Goal: Task Accomplishment & Management: Use online tool/utility

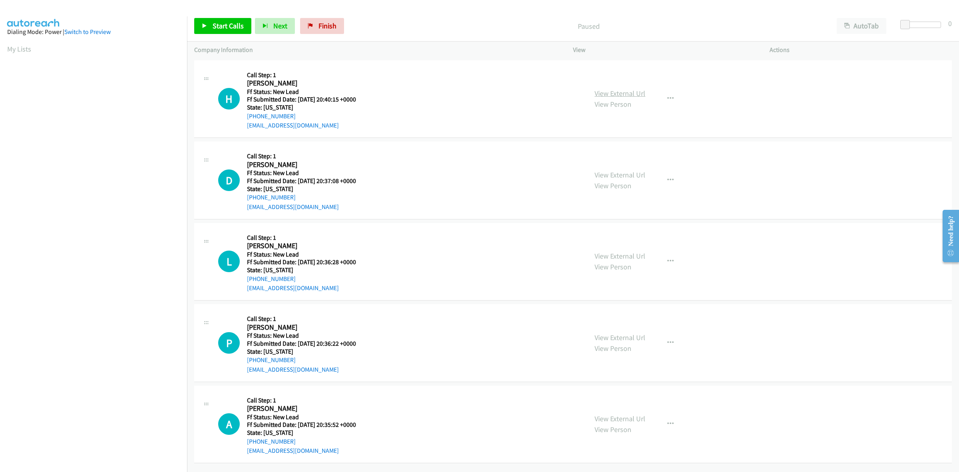
click at [615, 91] on link "View External Url" at bounding box center [620, 93] width 51 height 9
click at [597, 173] on link "View External Url" at bounding box center [620, 174] width 51 height 9
click at [618, 254] on link "View External Url" at bounding box center [620, 255] width 51 height 9
click at [231, 22] on span "Start Calls" at bounding box center [228, 25] width 31 height 9
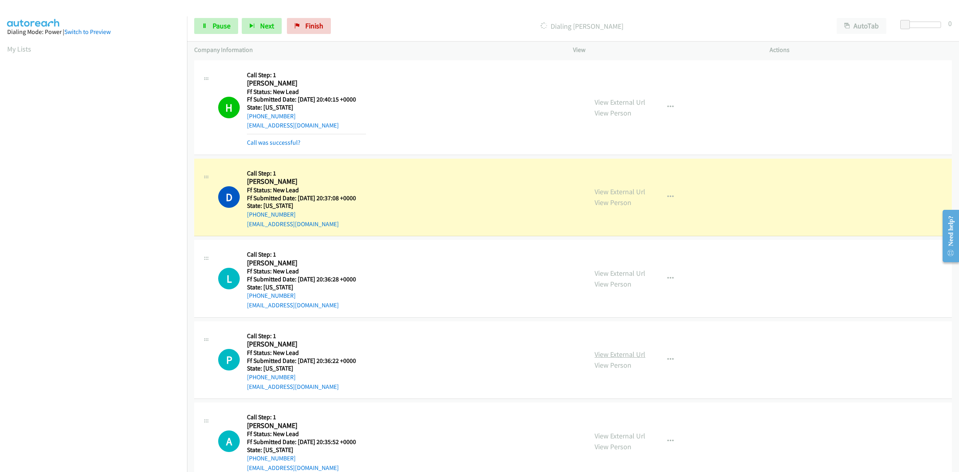
click at [614, 352] on link "View External Url" at bounding box center [620, 354] width 51 height 9
click at [626, 438] on link "View External Url" at bounding box center [620, 435] width 51 height 9
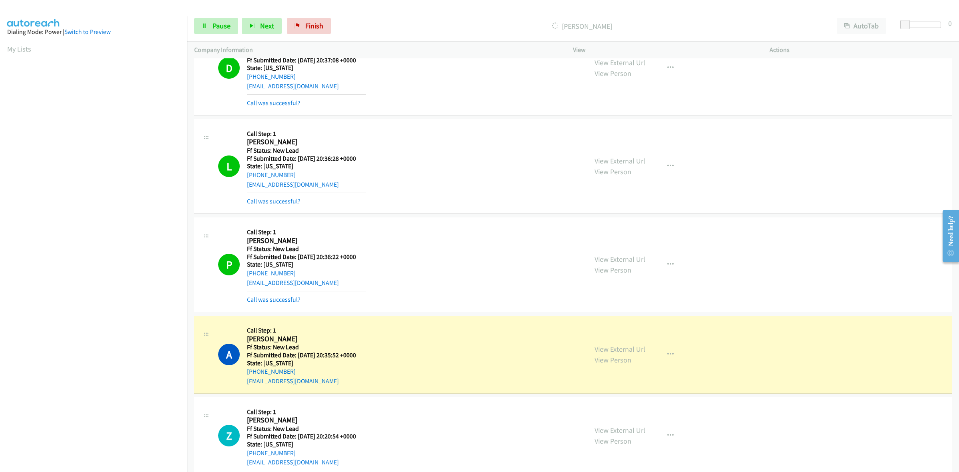
scroll to position [154, 0]
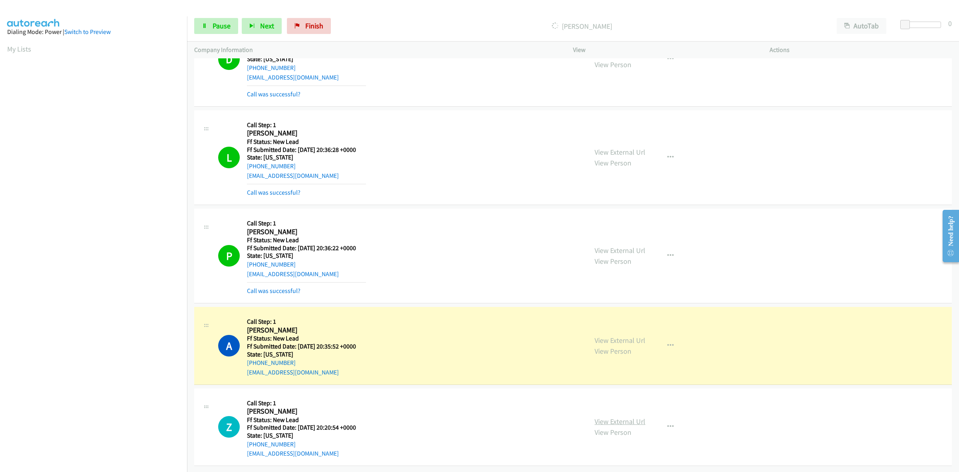
click at [616, 417] on link "View External Url" at bounding box center [620, 421] width 51 height 9
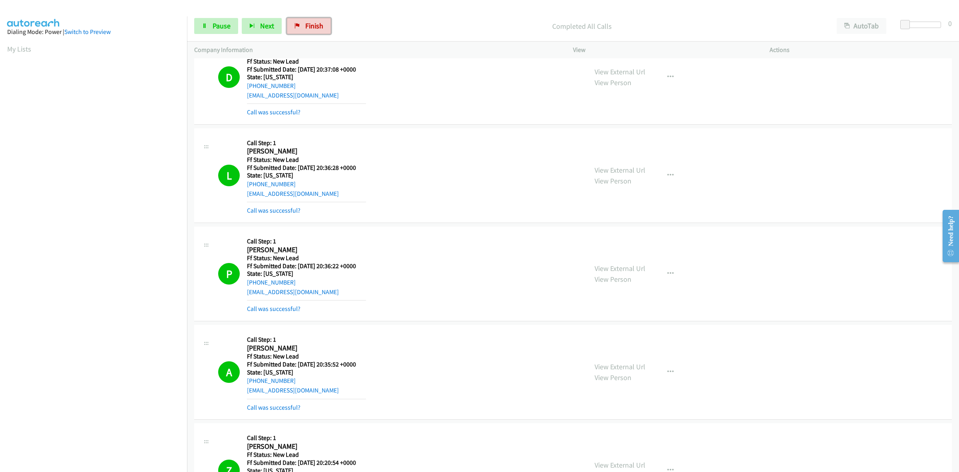
click at [316, 24] on span "Finish" at bounding box center [314, 25] width 18 height 9
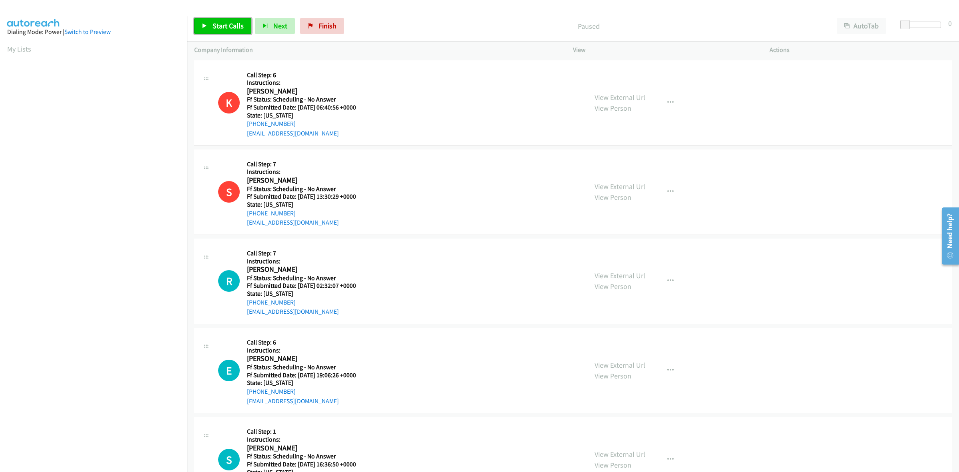
click at [233, 20] on link "Start Calls" at bounding box center [222, 26] width 57 height 16
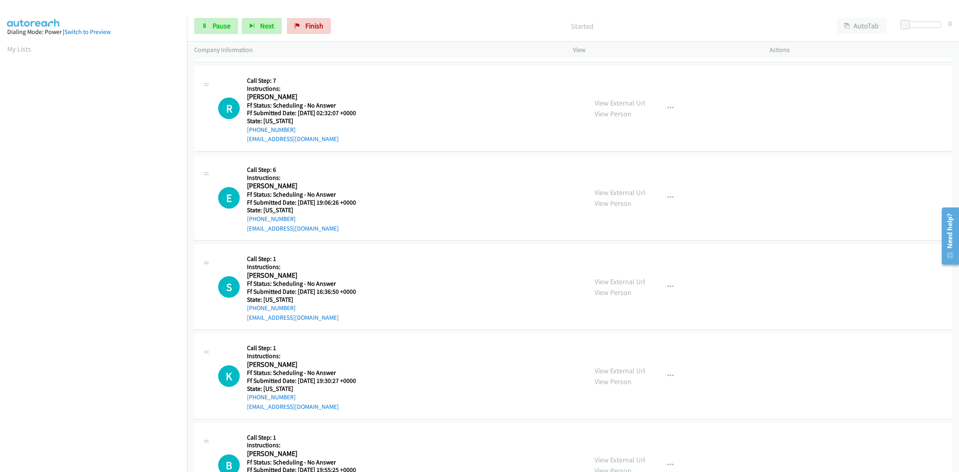
scroll to position [150, 0]
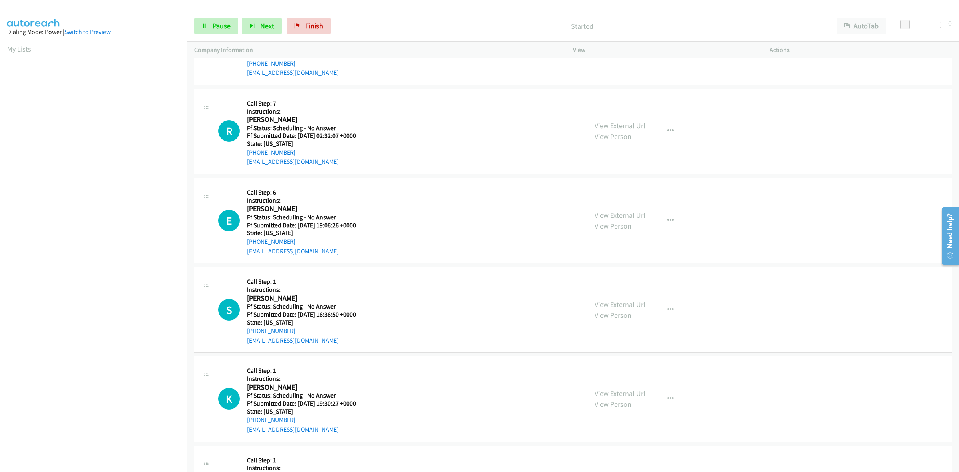
click at [626, 129] on link "View External Url" at bounding box center [620, 125] width 51 height 9
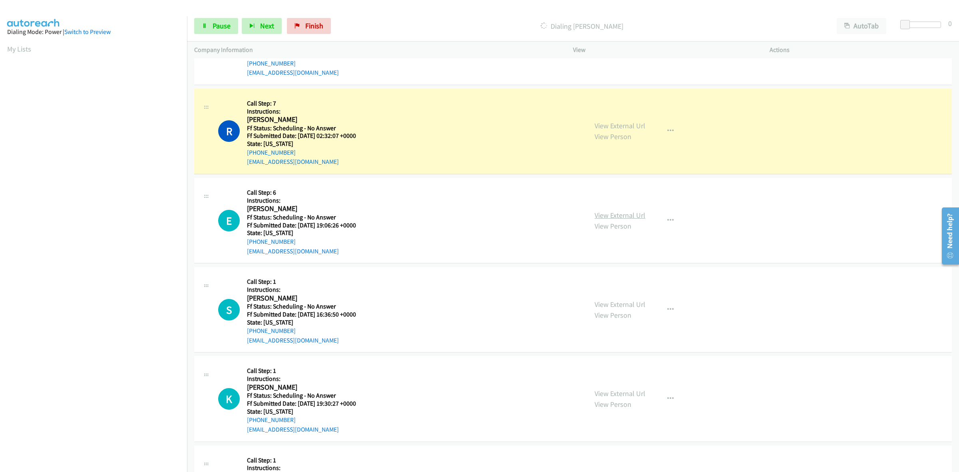
click at [632, 217] on link "View External Url" at bounding box center [620, 215] width 51 height 9
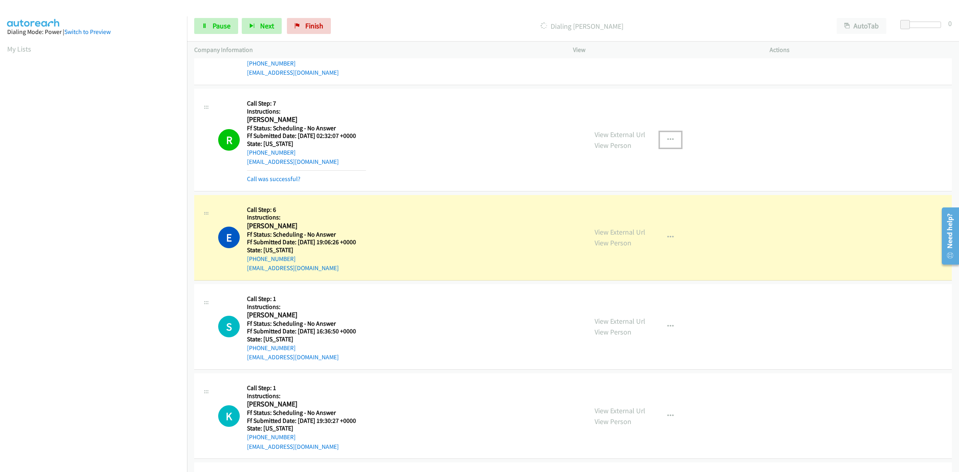
click at [668, 142] on icon "button" at bounding box center [670, 140] width 6 height 6
click at [612, 207] on link "Add to do not call list" at bounding box center [628, 208] width 106 height 16
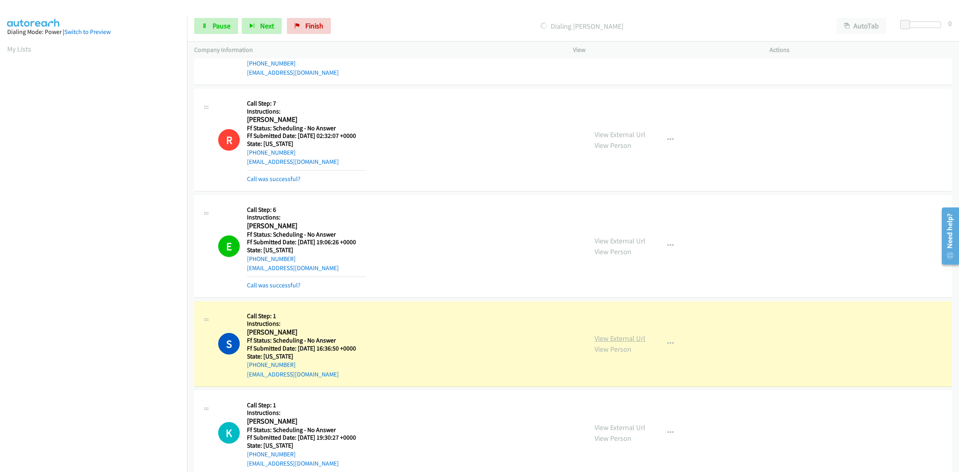
click at [603, 338] on link "View External Url" at bounding box center [620, 338] width 51 height 9
click at [672, 245] on button "button" at bounding box center [671, 246] width 22 height 16
click at [585, 318] on link "Add to do not call list" at bounding box center [628, 314] width 106 height 16
click at [602, 430] on link "View External Url" at bounding box center [620, 427] width 51 height 9
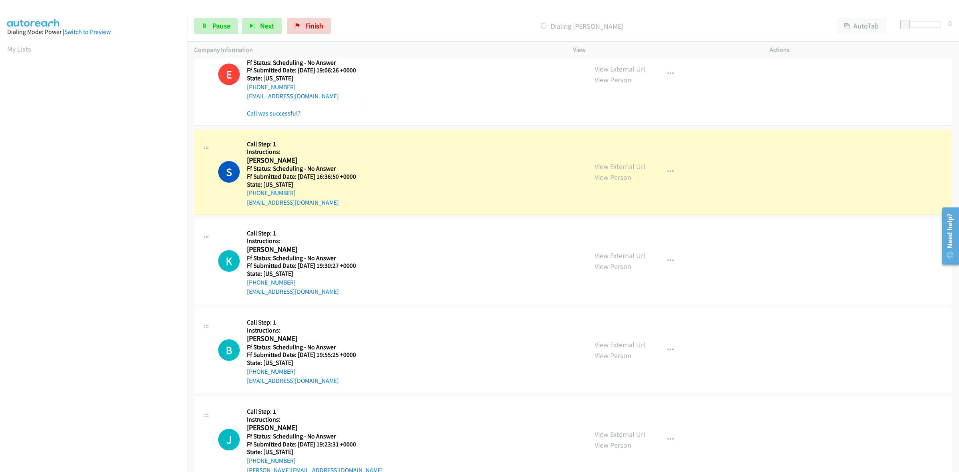
scroll to position [449, 0]
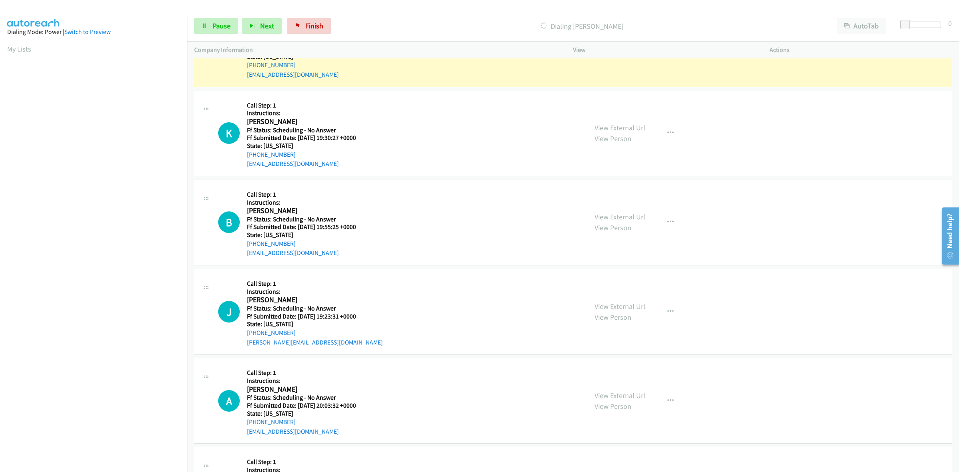
click at [630, 216] on link "View External Url" at bounding box center [620, 216] width 51 height 9
click at [637, 304] on link "View External Url" at bounding box center [620, 306] width 51 height 9
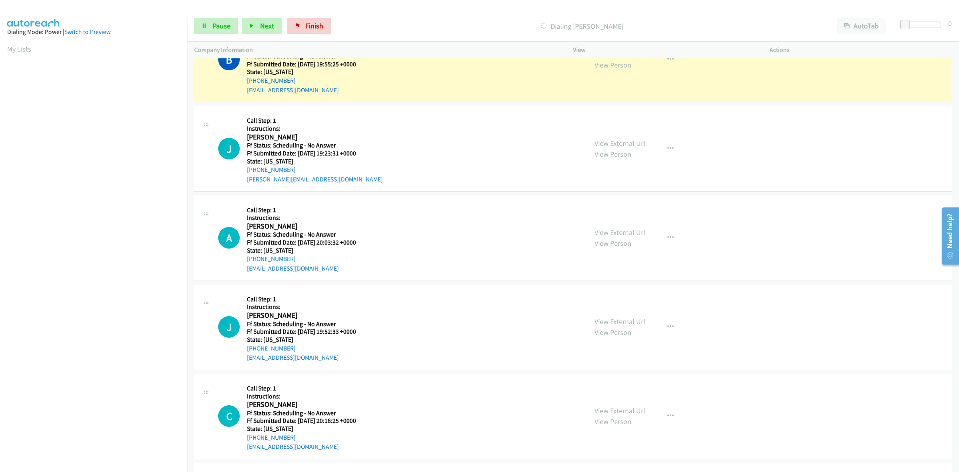
scroll to position [649, 0]
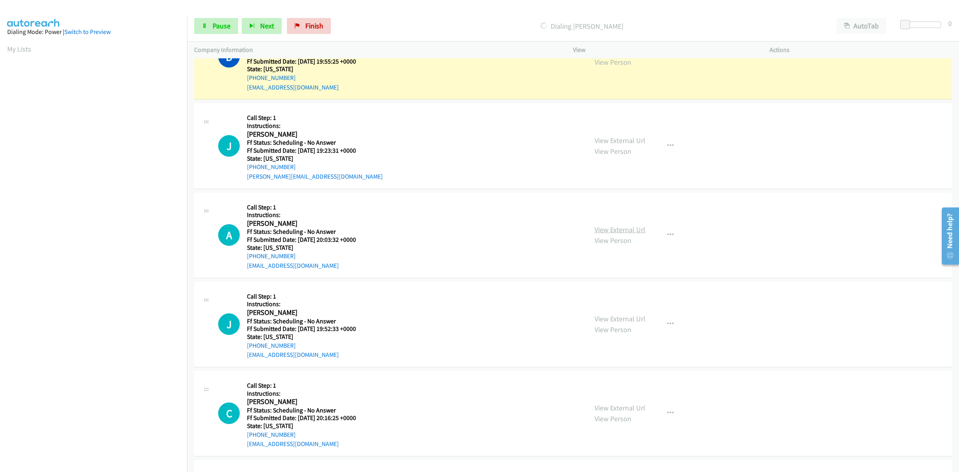
click at [608, 231] on link "View External Url" at bounding box center [620, 229] width 51 height 9
click at [627, 323] on link "View External Url" at bounding box center [620, 318] width 51 height 9
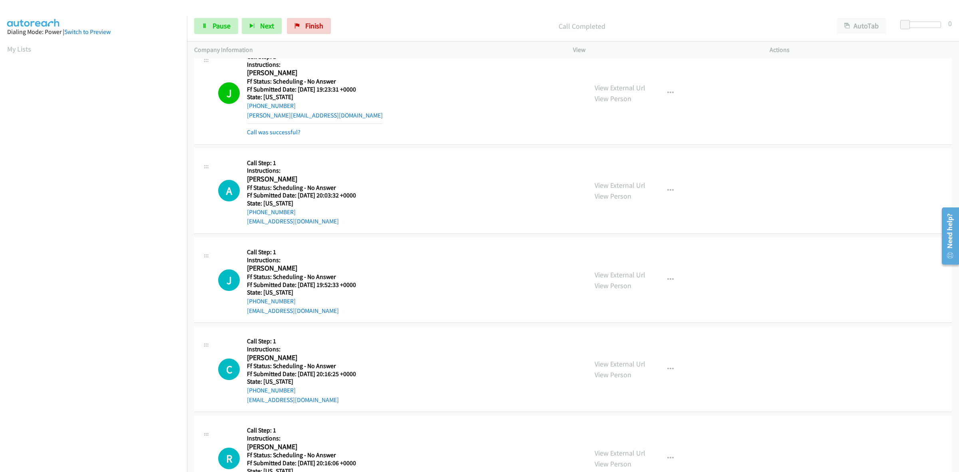
scroll to position [749, 0]
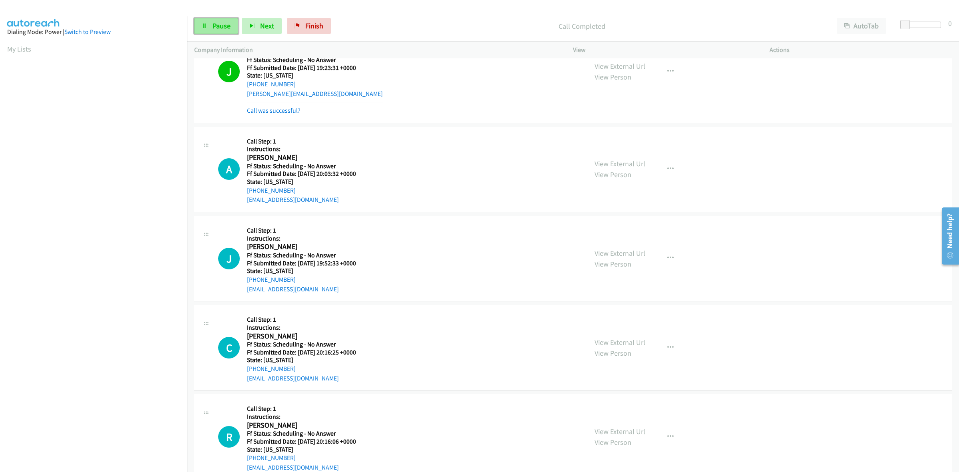
click at [226, 28] on span "Pause" at bounding box center [222, 25] width 18 height 9
click at [208, 30] on link "Start Calls" at bounding box center [222, 26] width 57 height 16
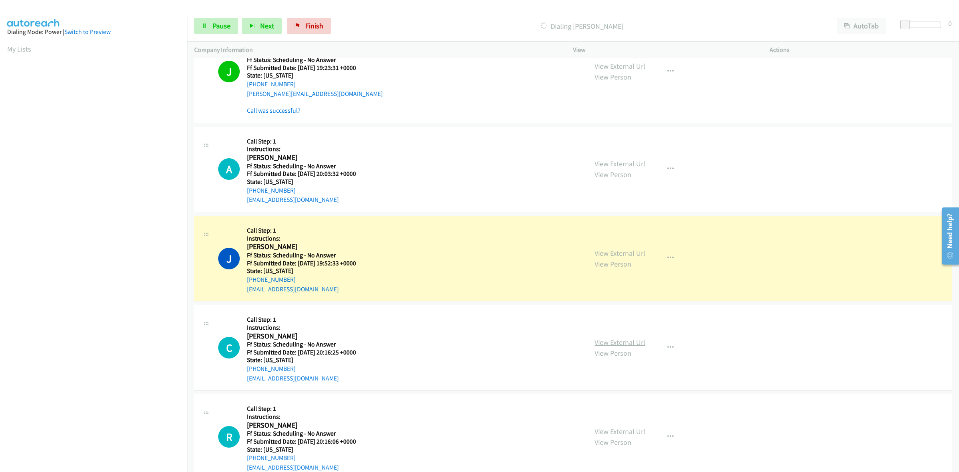
click at [636, 344] on link "View External Url" at bounding box center [620, 342] width 51 height 9
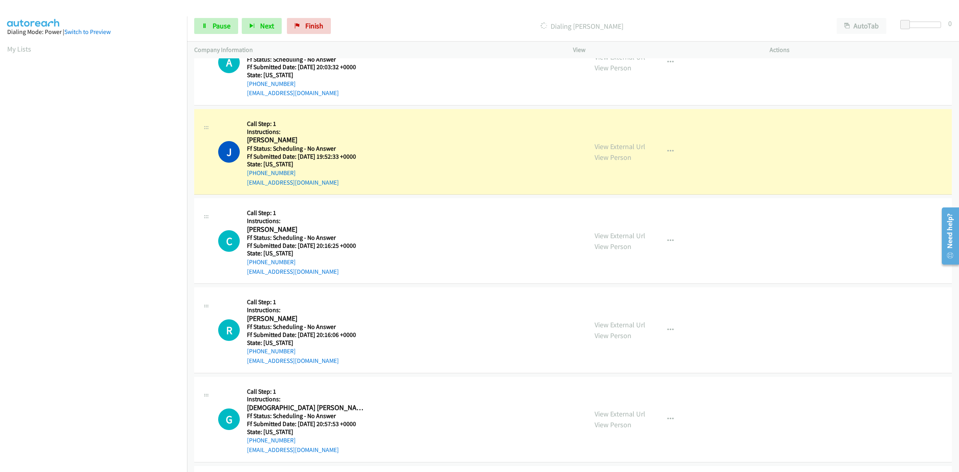
scroll to position [899, 0]
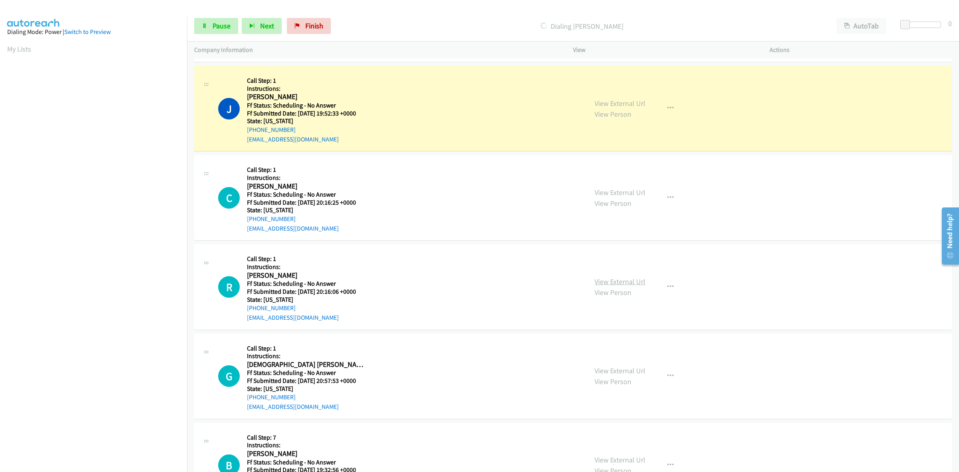
click at [617, 280] on link "View External Url" at bounding box center [620, 281] width 51 height 9
click at [611, 370] on link "View External Url" at bounding box center [620, 370] width 51 height 9
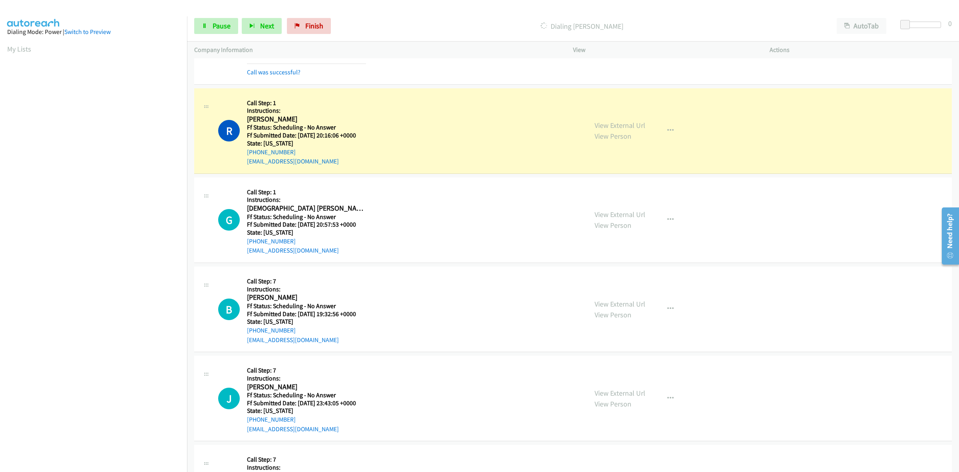
scroll to position [1099, 0]
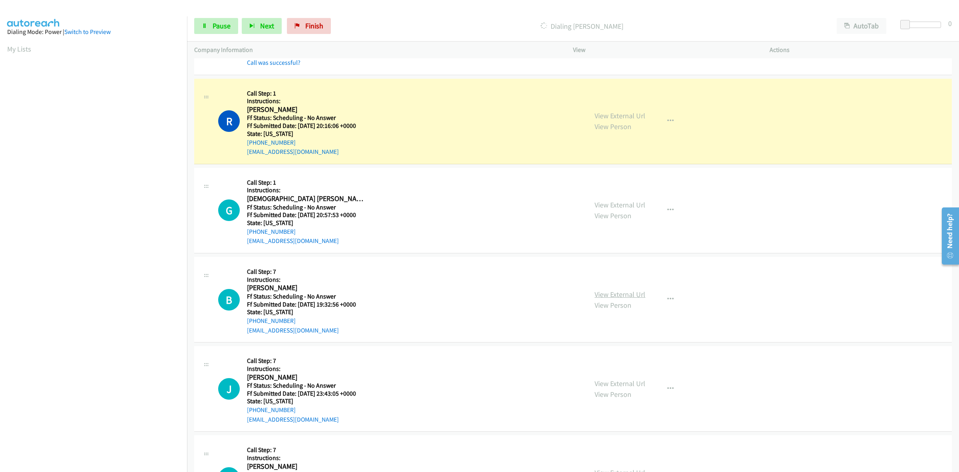
click at [603, 296] on link "View External Url" at bounding box center [620, 294] width 51 height 9
click at [624, 390] on div "View External Url View Person" at bounding box center [620, 389] width 51 height 22
click at [630, 384] on link "View External Url" at bounding box center [620, 383] width 51 height 9
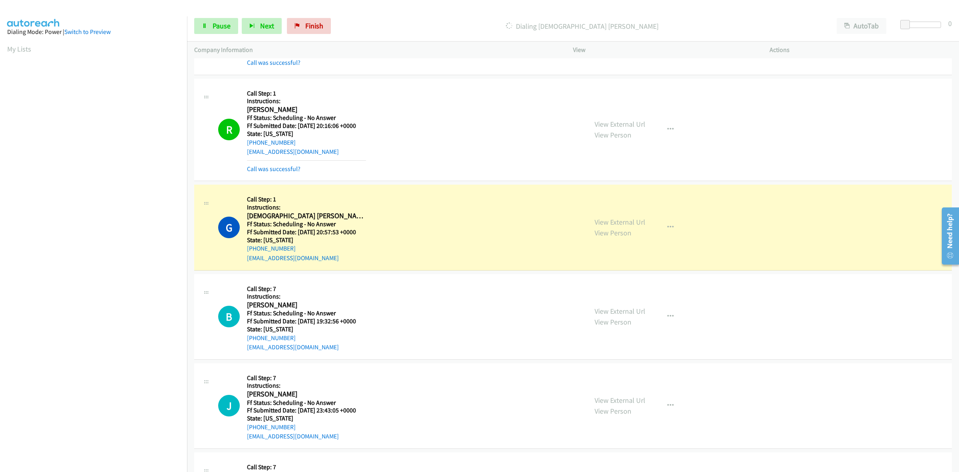
scroll to position [1199, 0]
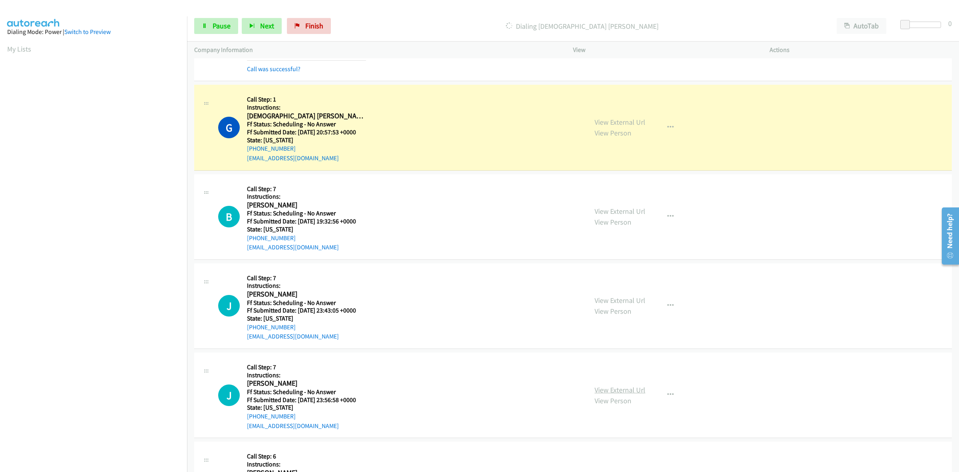
click at [603, 388] on link "View External Url" at bounding box center [620, 389] width 51 height 9
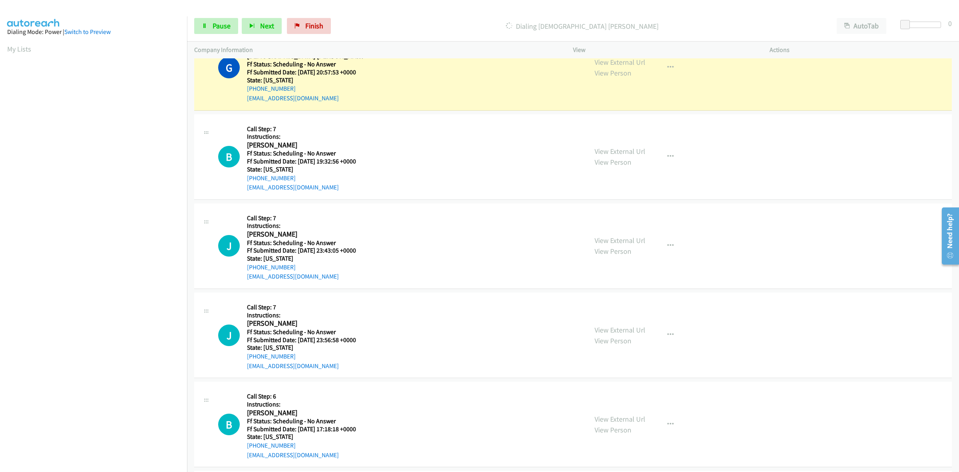
scroll to position [1299, 0]
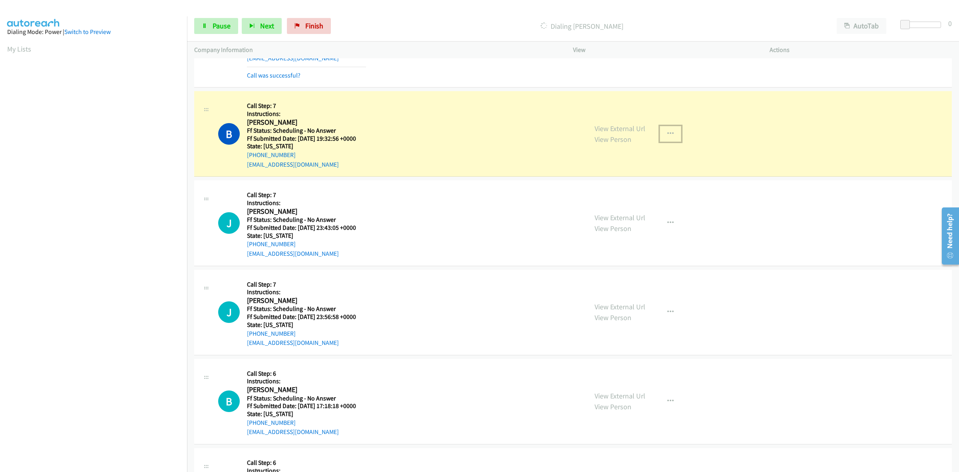
click at [672, 134] on button "button" at bounding box center [671, 134] width 22 height 16
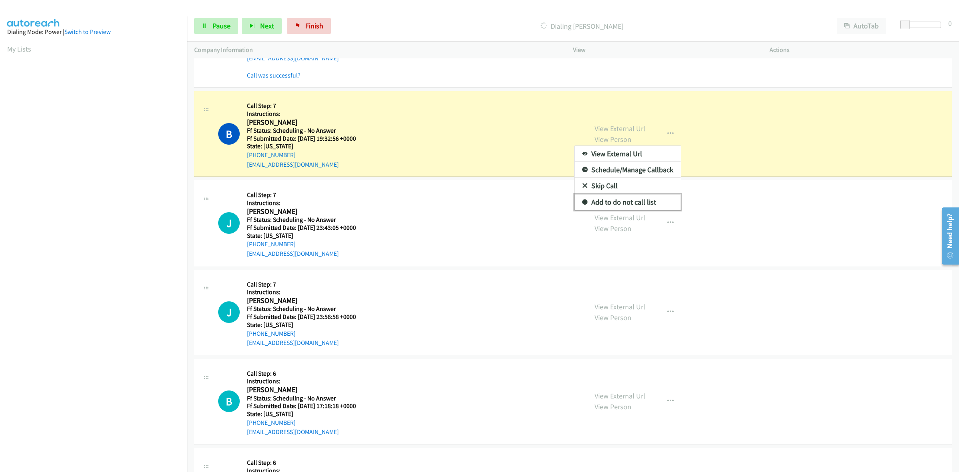
click at [649, 206] on link "Add to do not call list" at bounding box center [628, 202] width 106 height 16
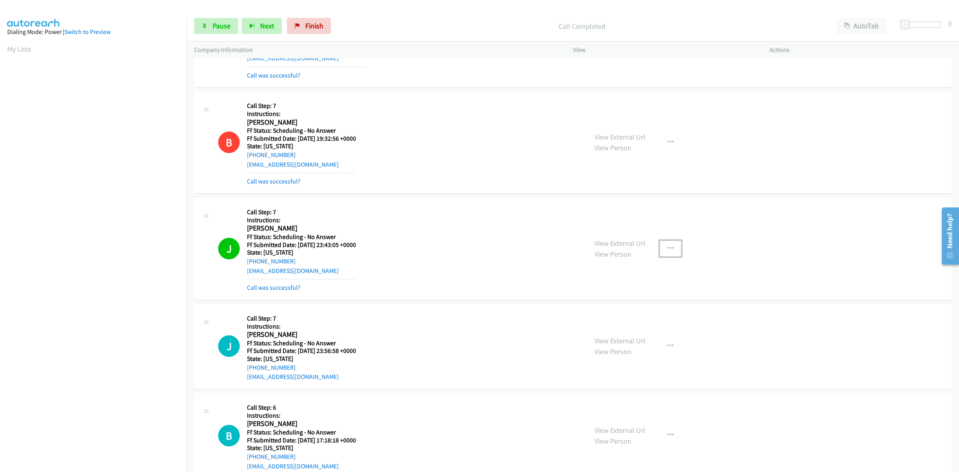
click at [668, 254] on button "button" at bounding box center [671, 249] width 22 height 16
click at [600, 319] on link "Add to do not call list" at bounding box center [628, 317] width 106 height 16
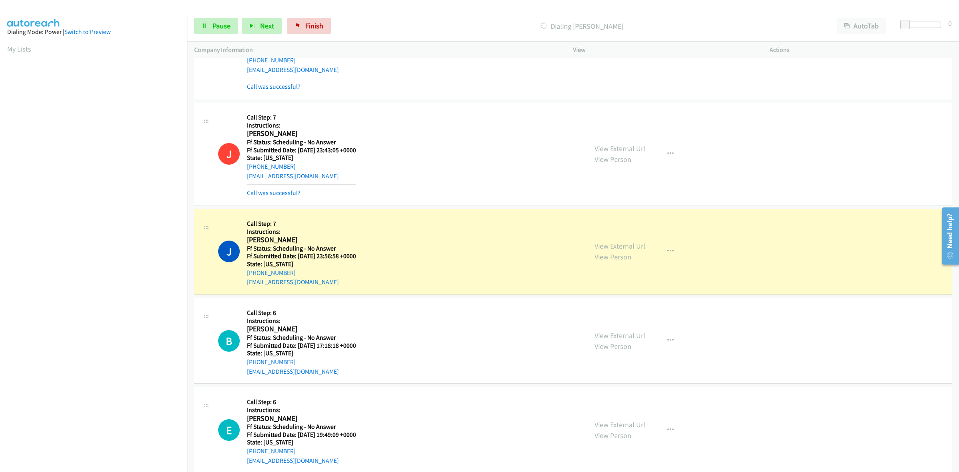
scroll to position [1448, 0]
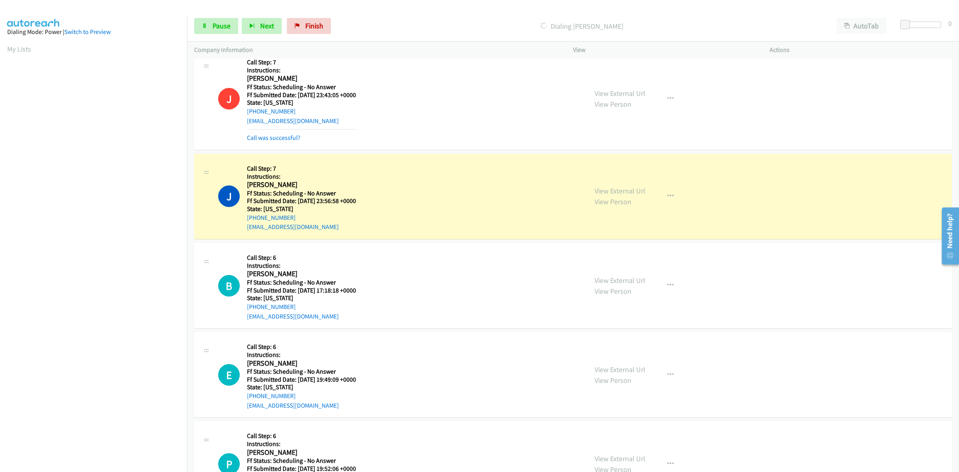
click at [612, 274] on div "View External Url View Person View External Url Email Schedule/Manage Callback …" at bounding box center [689, 285] width 204 height 71
click at [619, 280] on link "View External Url" at bounding box center [620, 280] width 51 height 9
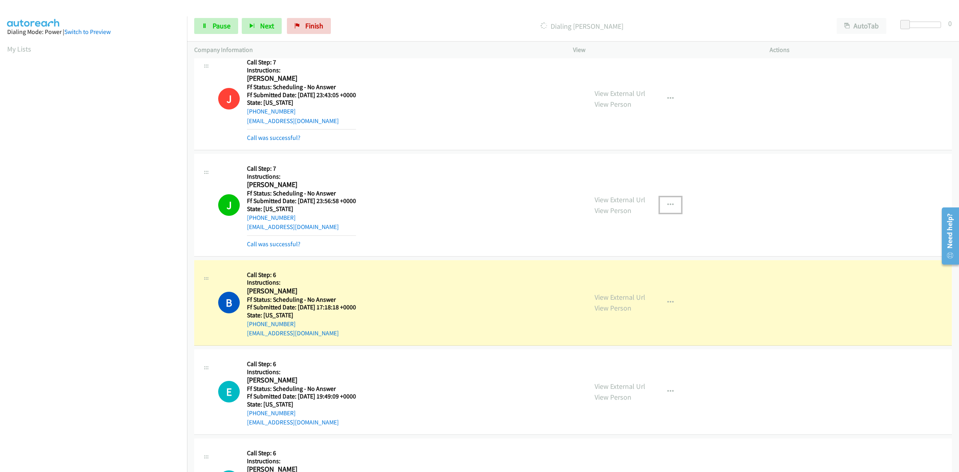
click at [668, 208] on icon "button" at bounding box center [670, 205] width 6 height 6
click at [602, 275] on link "Add to do not call list" at bounding box center [628, 273] width 106 height 16
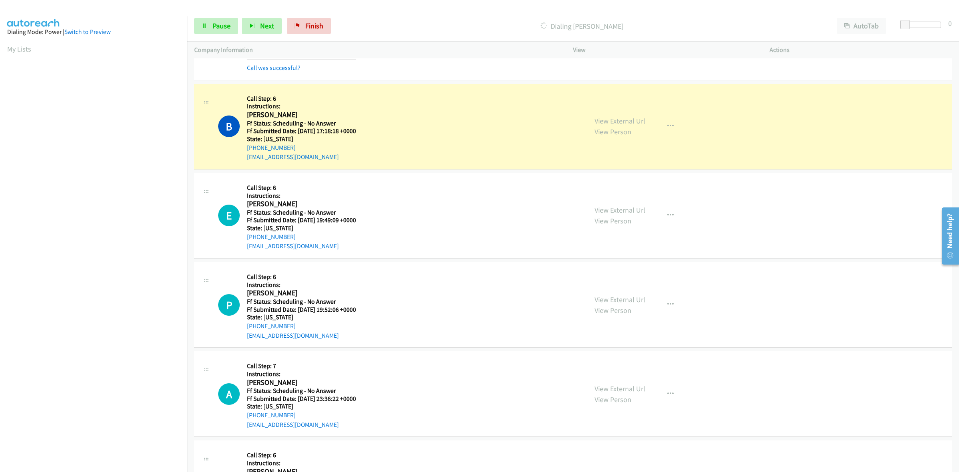
scroll to position [1648, 0]
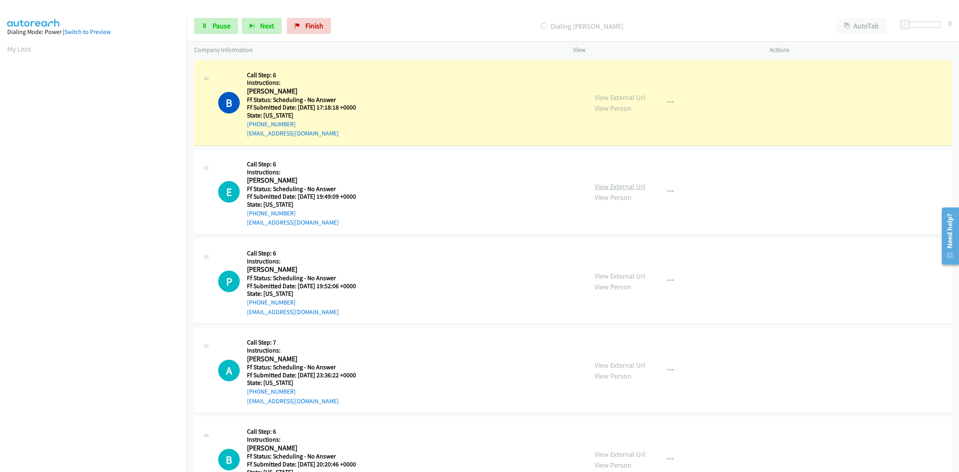
click at [618, 185] on link "View External Url" at bounding box center [620, 186] width 51 height 9
click at [645, 274] on div "View External Url View Person View External Url Email Schedule/Manage Callback …" at bounding box center [689, 281] width 204 height 71
click at [637, 276] on link "View External Url" at bounding box center [620, 275] width 51 height 9
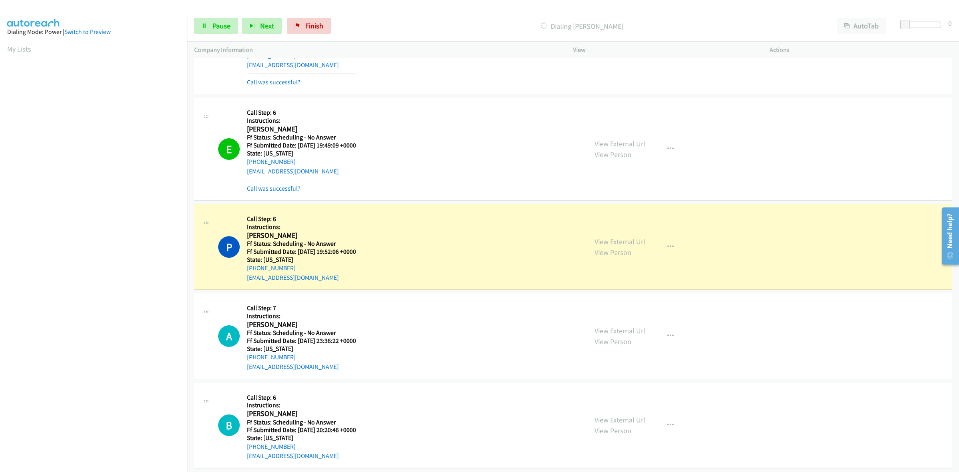
scroll to position [1748, 0]
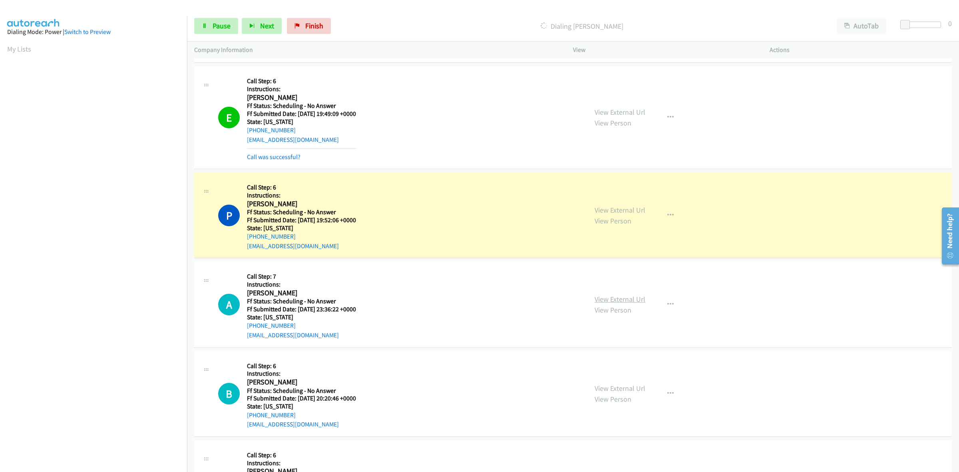
click at [608, 304] on link "View External Url" at bounding box center [620, 298] width 51 height 9
click at [607, 389] on link "View External Url" at bounding box center [620, 388] width 51 height 9
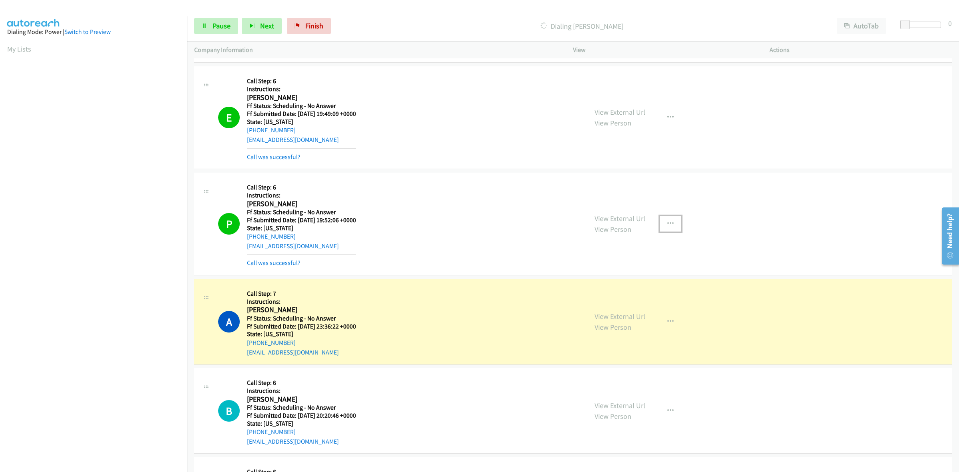
click at [673, 227] on button "button" at bounding box center [671, 224] width 22 height 16
click at [606, 294] on link "Add to do not call list" at bounding box center [628, 292] width 106 height 16
click at [665, 113] on button "button" at bounding box center [671, 117] width 22 height 16
click at [626, 184] on link "Add to do not call list" at bounding box center [628, 186] width 106 height 16
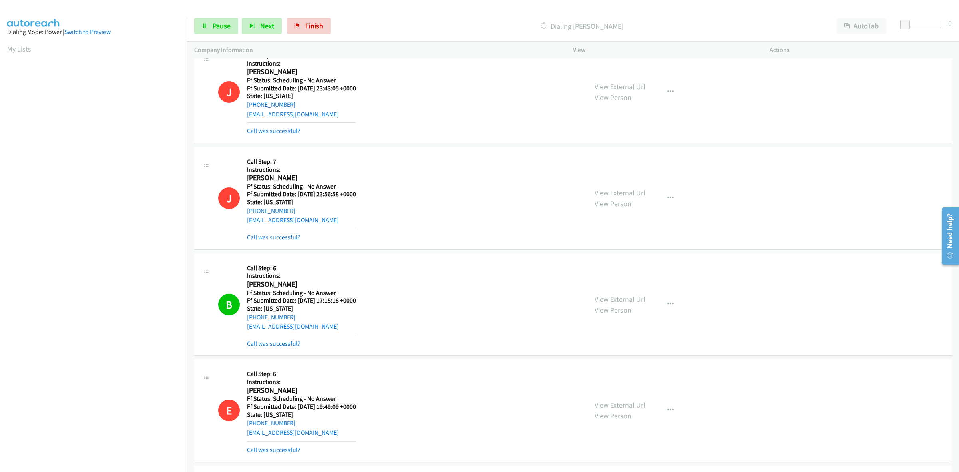
scroll to position [1448, 0]
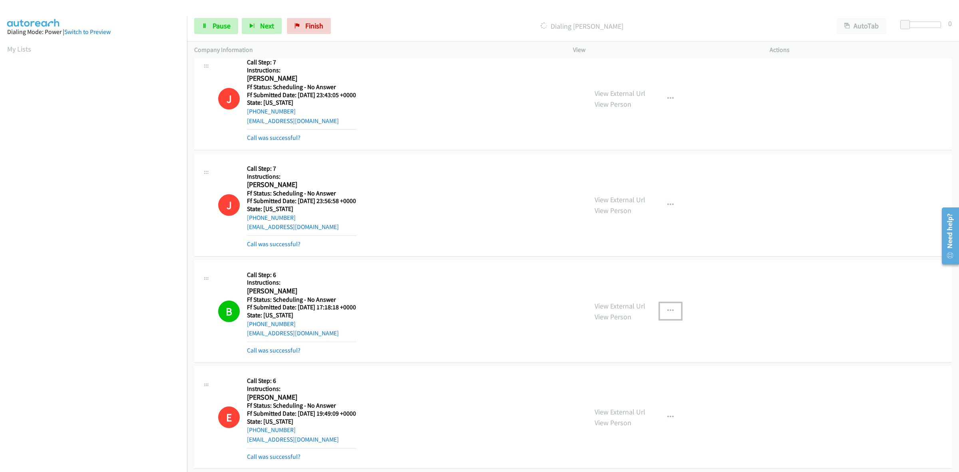
click at [667, 310] on icon "button" at bounding box center [670, 311] width 6 height 6
click at [584, 379] on link "Add to do not call list" at bounding box center [628, 379] width 106 height 16
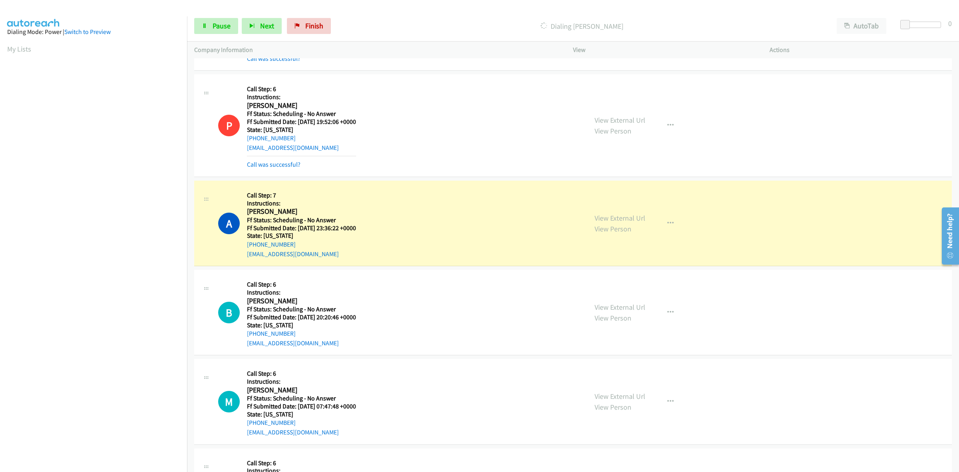
scroll to position [1848, 0]
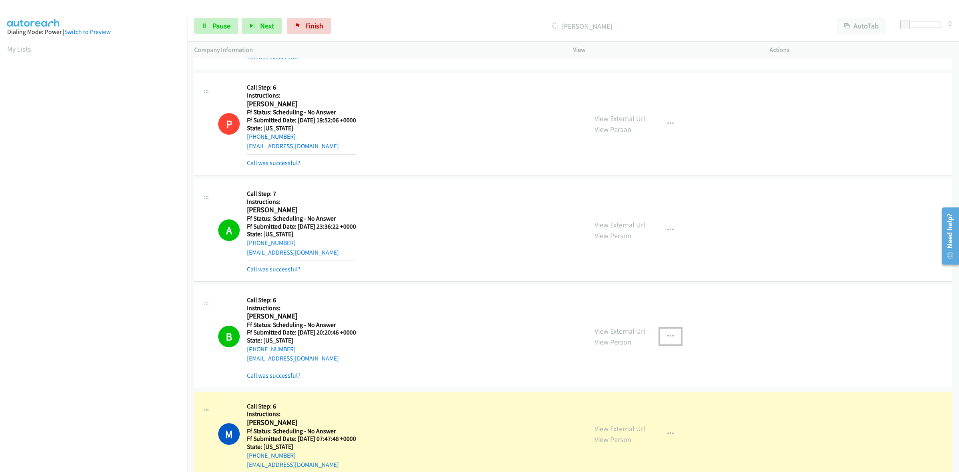
click at [670, 336] on button "button" at bounding box center [671, 336] width 22 height 16
click at [605, 405] on link "Add to do not call list" at bounding box center [628, 405] width 106 height 16
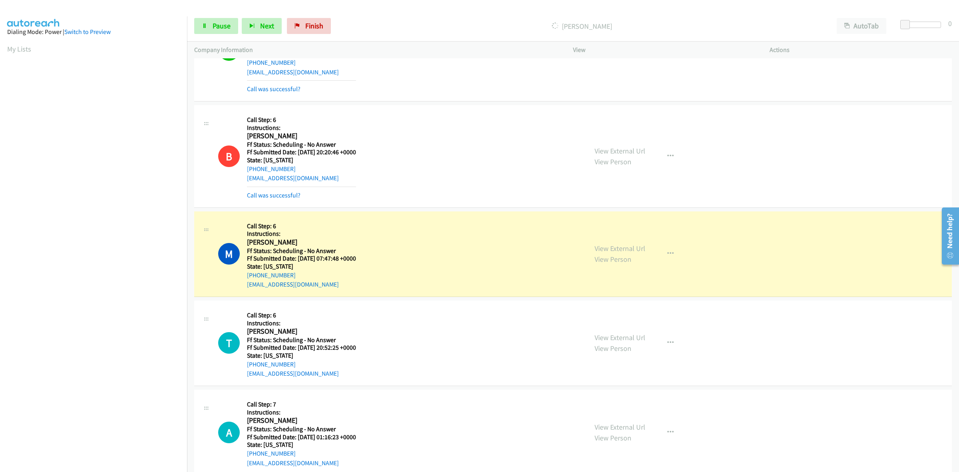
scroll to position [2098, 0]
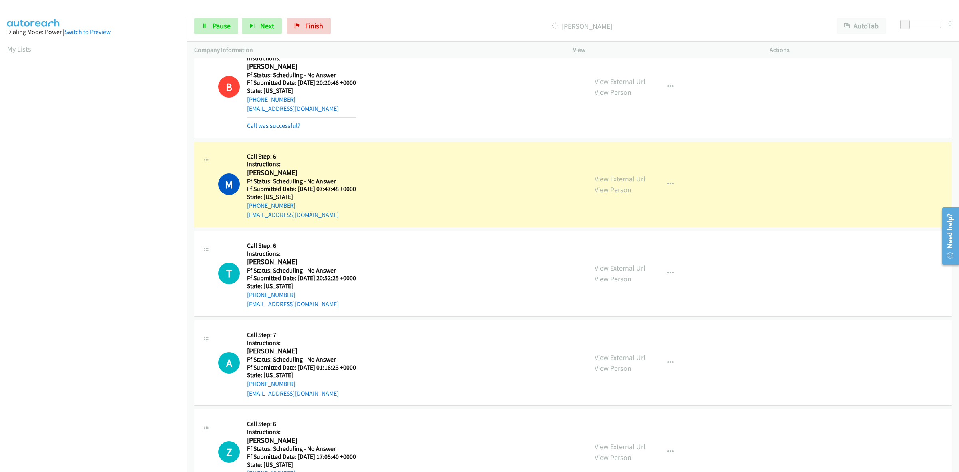
click at [622, 180] on link "View External Url" at bounding box center [620, 178] width 51 height 9
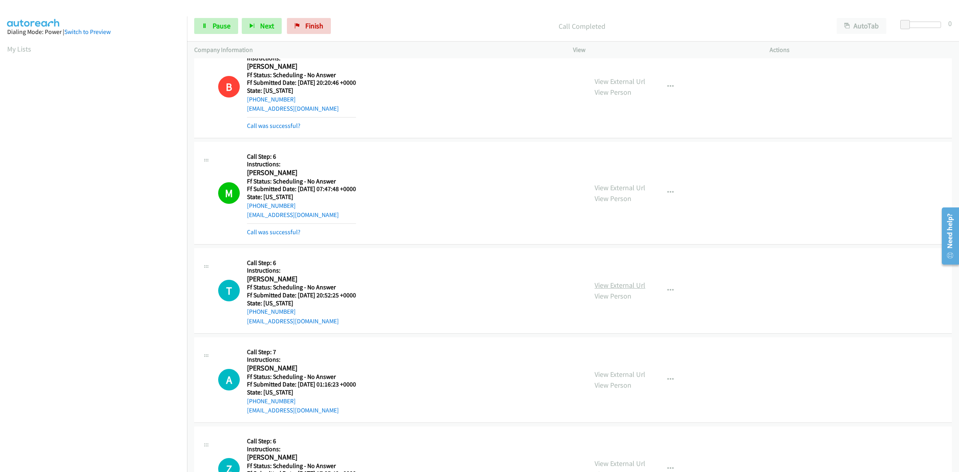
click at [630, 286] on link "View External Url" at bounding box center [620, 284] width 51 height 9
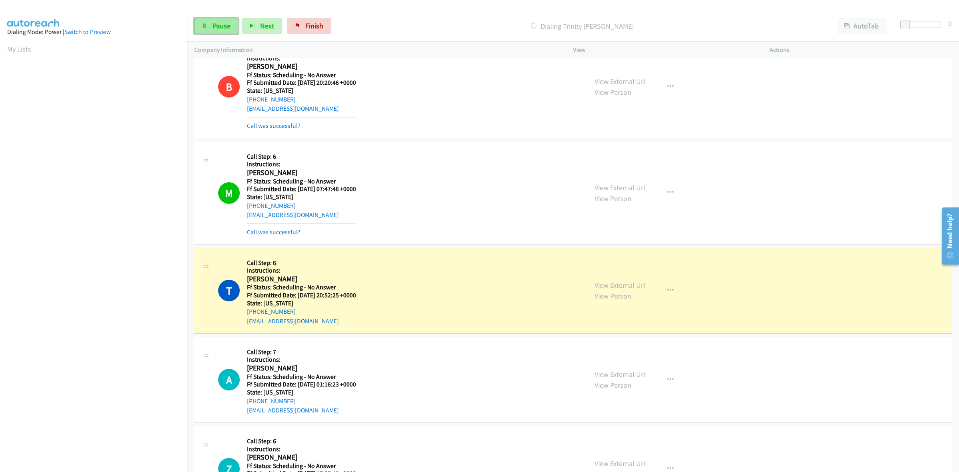
click at [216, 22] on span "Pause" at bounding box center [222, 25] width 18 height 9
click at [328, 20] on link "Finish" at bounding box center [322, 26] width 44 height 16
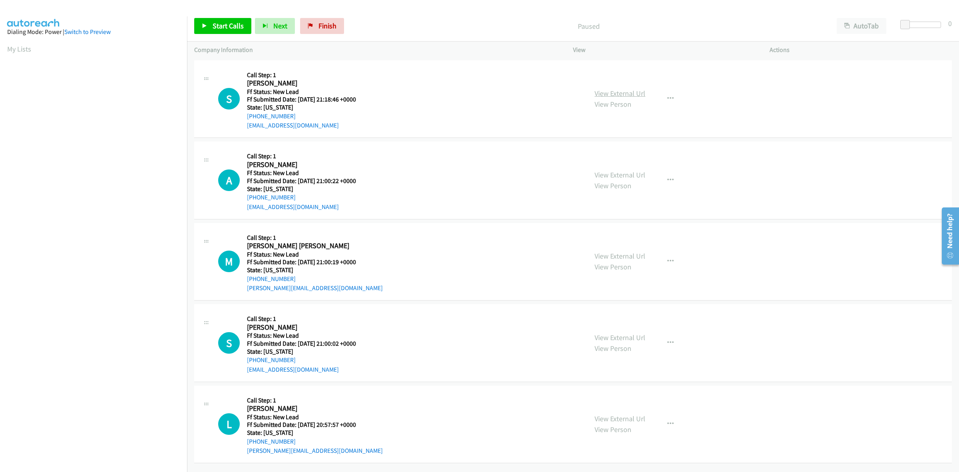
click at [629, 93] on link "View External Url" at bounding box center [620, 93] width 51 height 9
click at [624, 171] on link "View External Url" at bounding box center [620, 174] width 51 height 9
click at [618, 259] on link "View External Url" at bounding box center [620, 255] width 51 height 9
click at [622, 333] on link "View External Url" at bounding box center [620, 337] width 51 height 9
click at [223, 30] on span "Start Calls" at bounding box center [228, 25] width 31 height 9
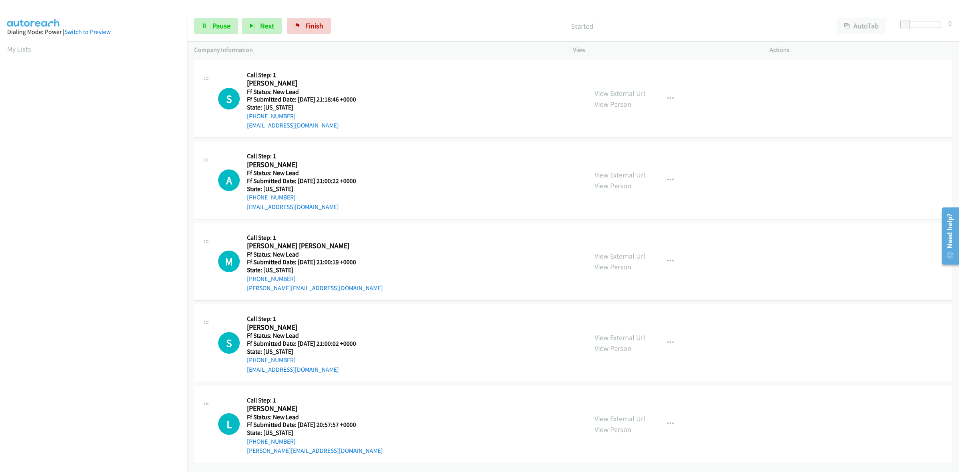
scroll to position [4, 0]
click at [626, 414] on link "View External Url" at bounding box center [620, 418] width 51 height 9
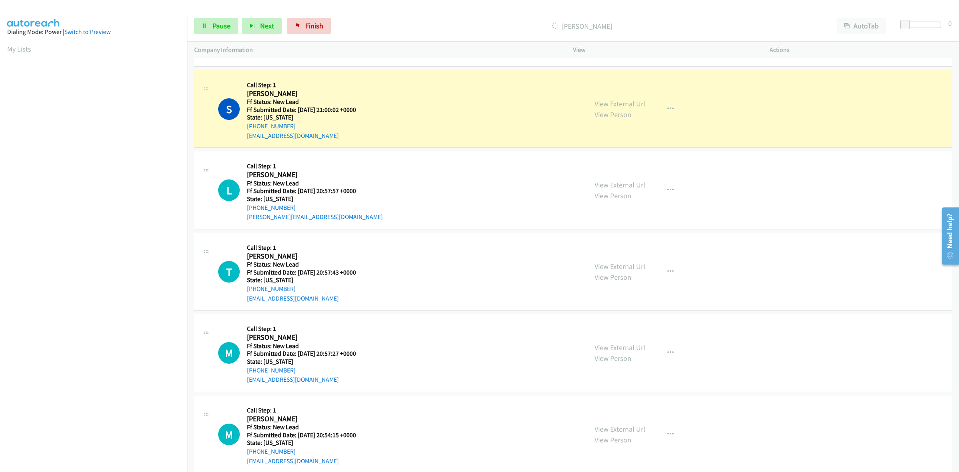
scroll to position [300, 0]
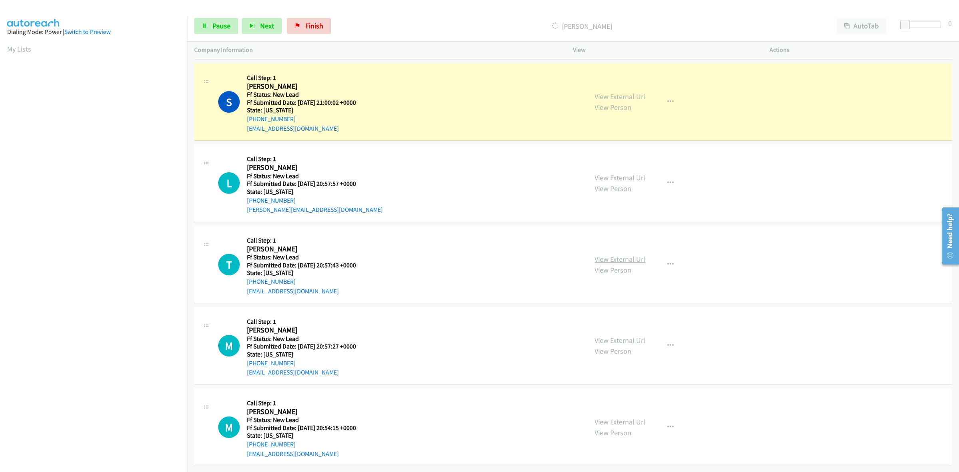
click at [610, 255] on link "View External Url" at bounding box center [620, 259] width 51 height 9
click at [620, 336] on link "View External Url" at bounding box center [620, 340] width 51 height 9
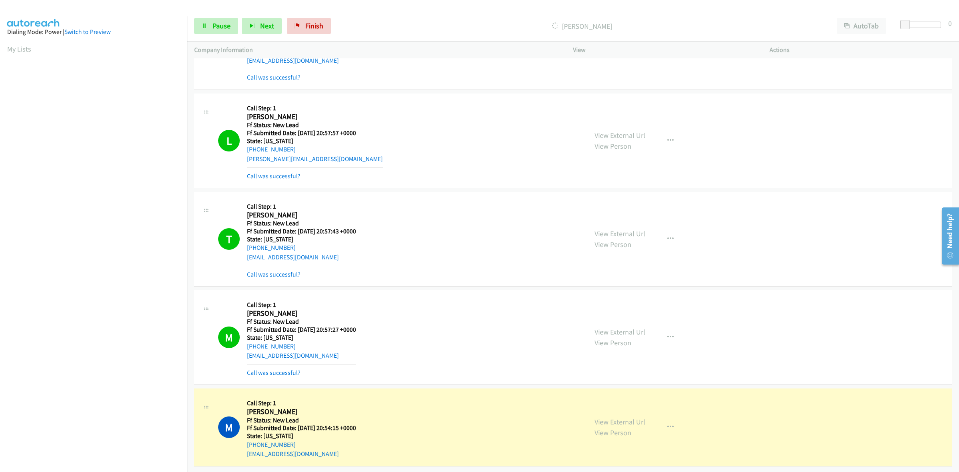
scroll to position [368, 0]
click at [628, 417] on link "View External Url" at bounding box center [620, 421] width 51 height 9
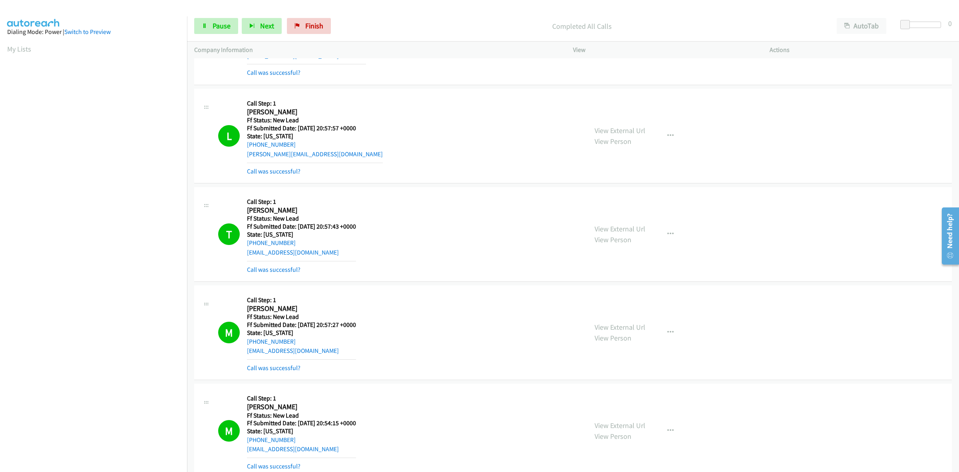
scroll to position [411, 0]
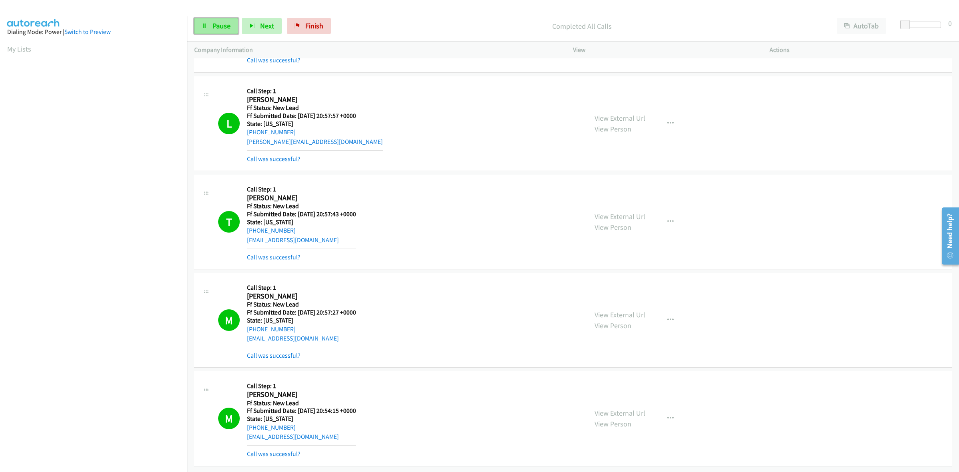
click at [204, 21] on link "Pause" at bounding box center [216, 26] width 44 height 16
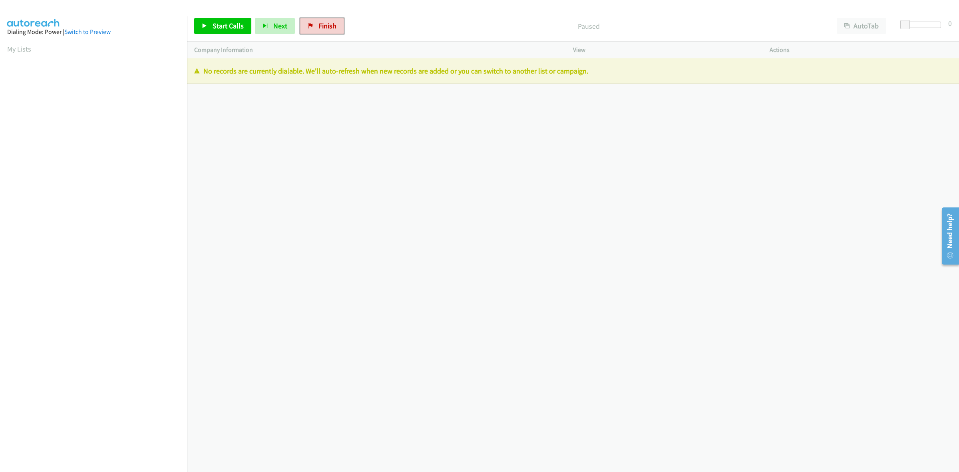
drag, startPoint x: 326, startPoint y: 21, endPoint x: 499, endPoint y: 54, distance: 175.4
click at [326, 21] on link "Finish" at bounding box center [322, 26] width 44 height 16
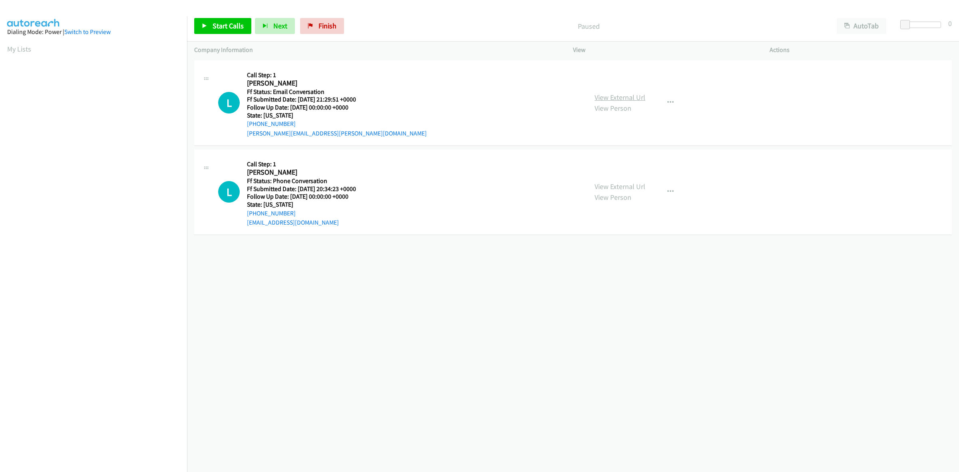
click at [615, 94] on link "View External Url" at bounding box center [620, 97] width 51 height 9
click at [618, 183] on link "View External Url" at bounding box center [620, 186] width 51 height 9
click at [667, 99] on icon "button" at bounding box center [670, 102] width 6 height 6
click at [617, 173] on link "Add to do not call list" at bounding box center [628, 171] width 106 height 16
click at [667, 194] on icon "button" at bounding box center [670, 192] width 6 height 6
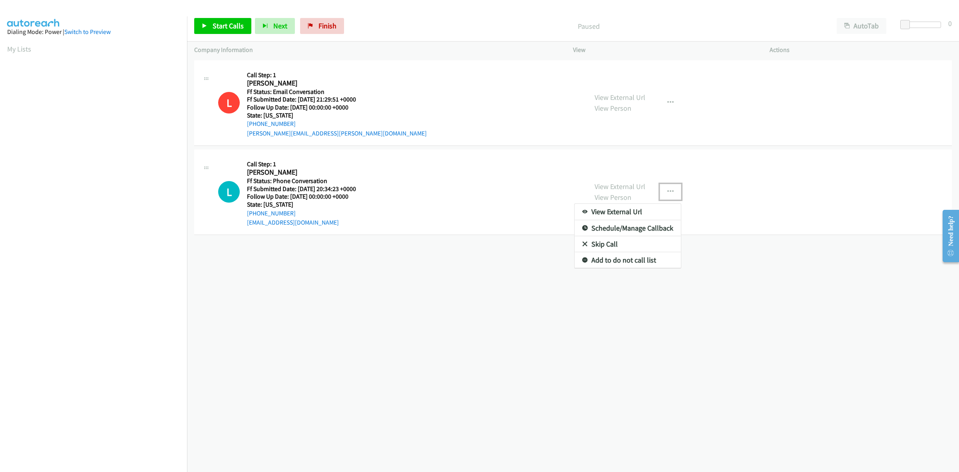
click at [610, 260] on link "Add to do not call list" at bounding box center [628, 260] width 106 height 16
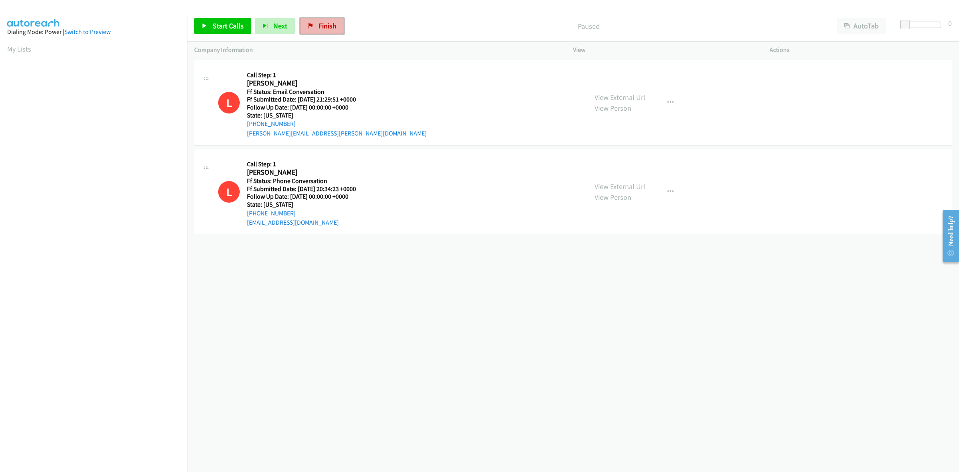
click at [324, 27] on span "Finish" at bounding box center [327, 25] width 18 height 9
